Goal: Information Seeking & Learning: Learn about a topic

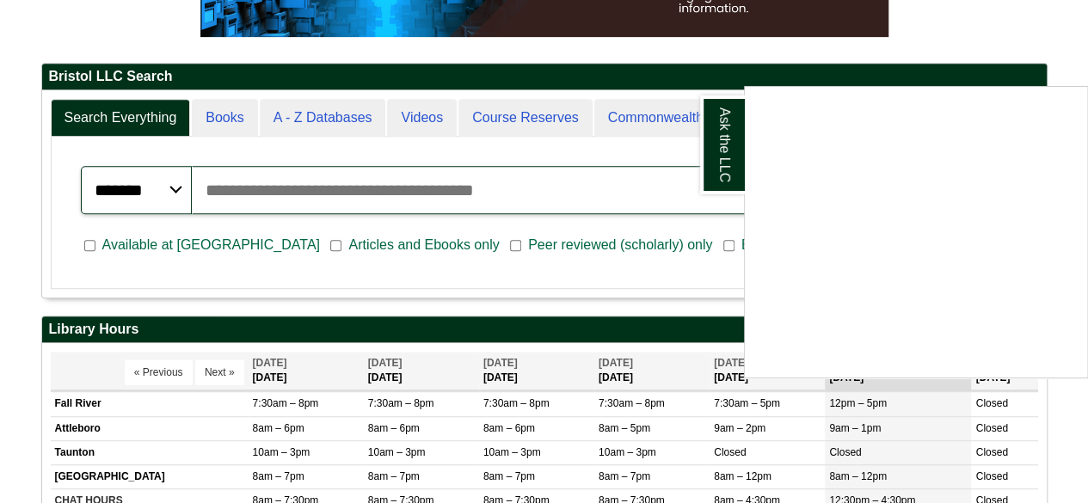
scroll to position [363, 0]
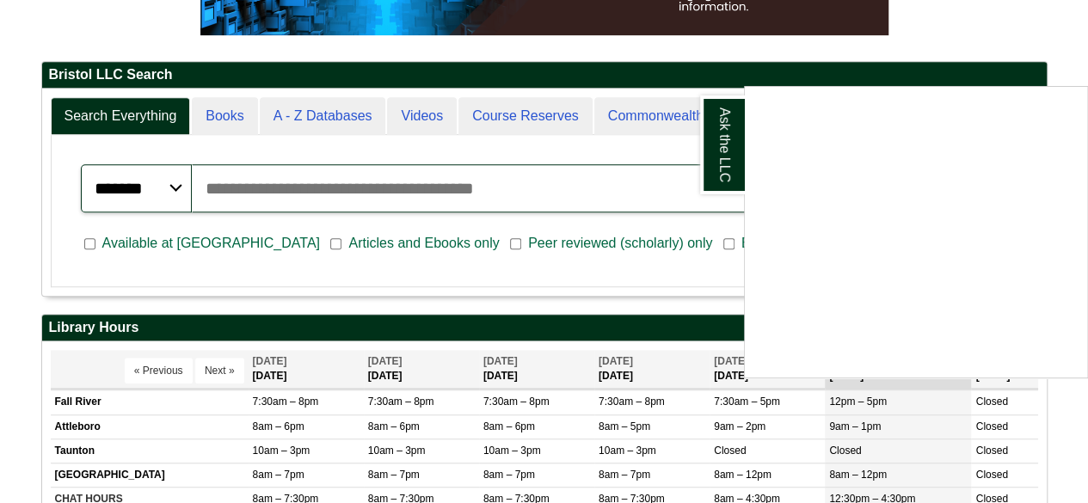
click at [1032, 81] on div "Ask the LLC" at bounding box center [544, 251] width 1088 height 503
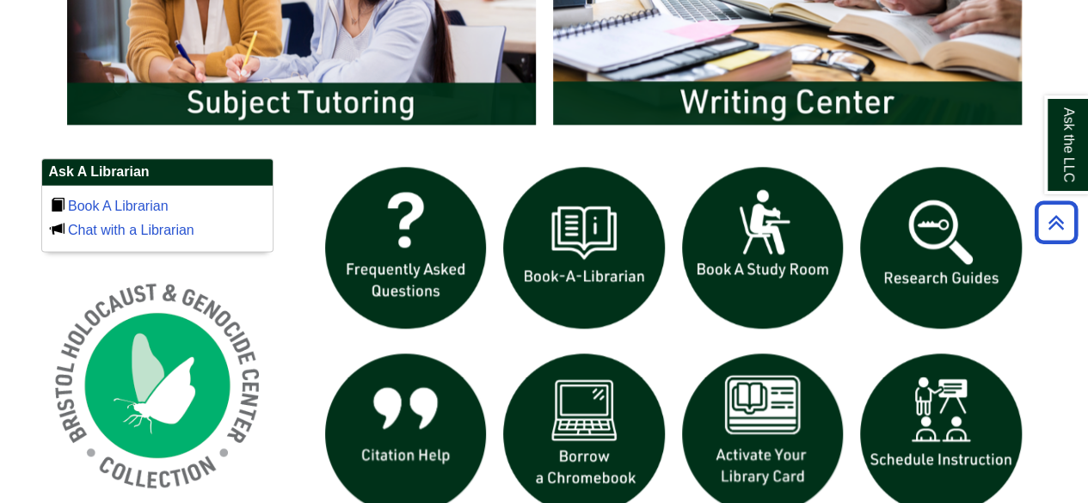
scroll to position [1025, 0]
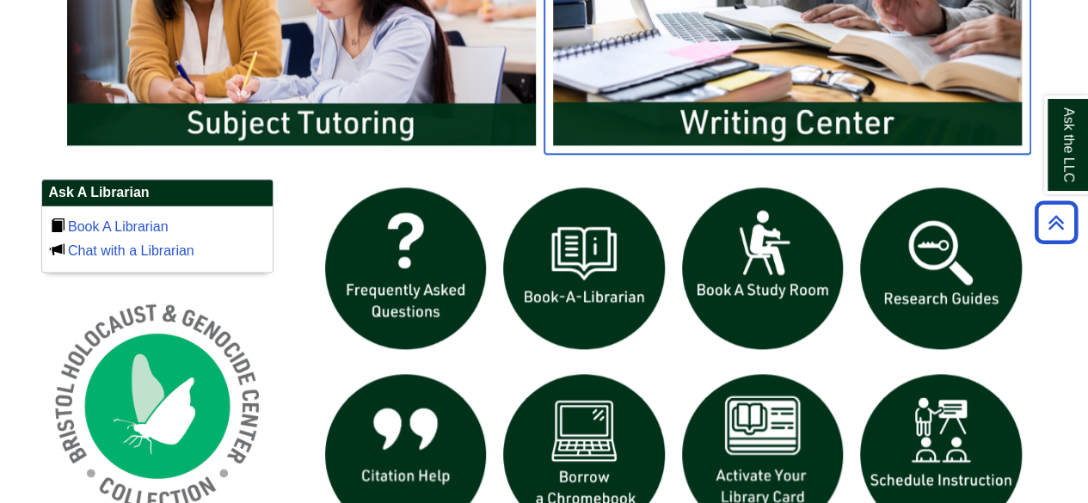
click at [922, 102] on img "slideshow" at bounding box center [787, 23] width 486 height 261
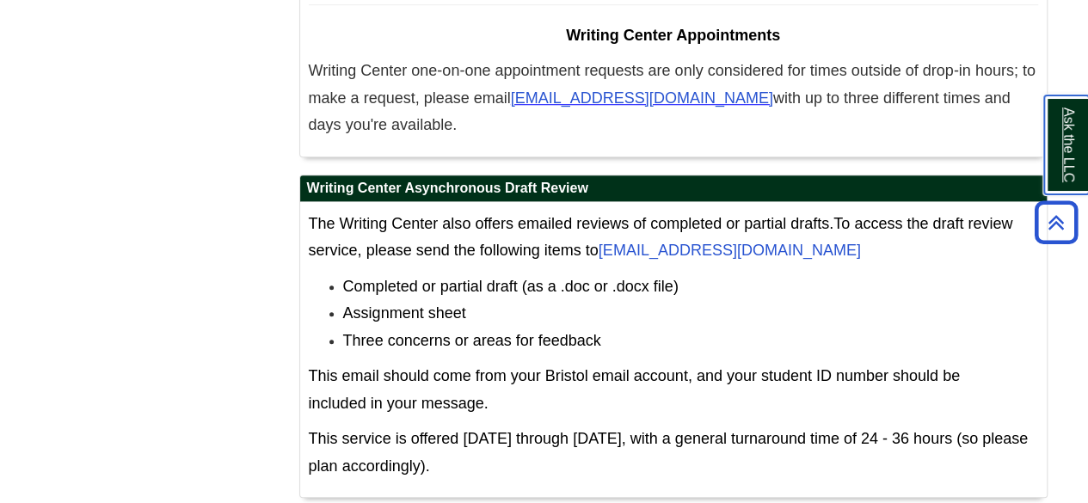
scroll to position [10617, 0]
